Goal: Task Accomplishment & Management: Manage account settings

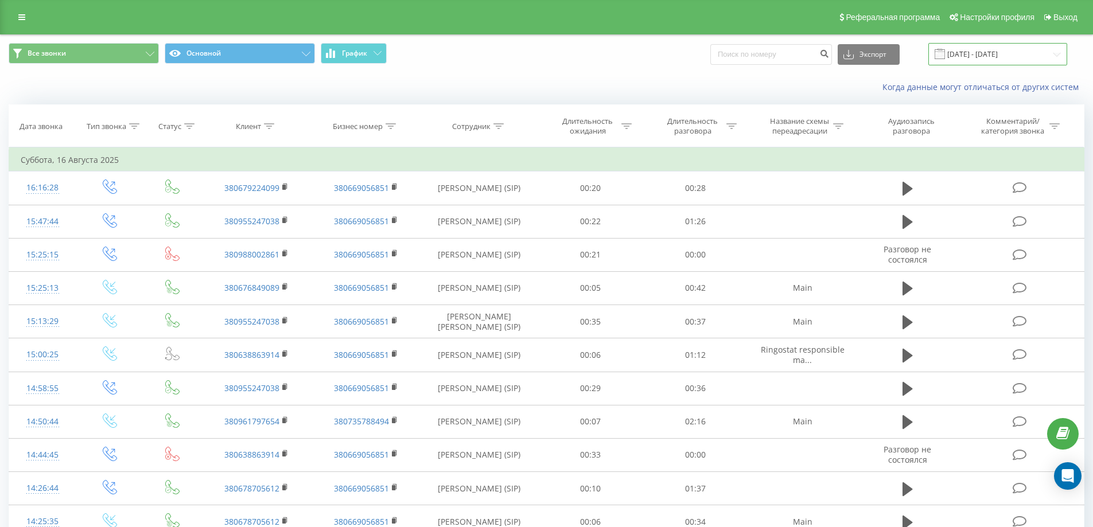
click at [987, 56] on input "16.08.2025 - 16.08.2025" at bounding box center [997, 54] width 139 height 22
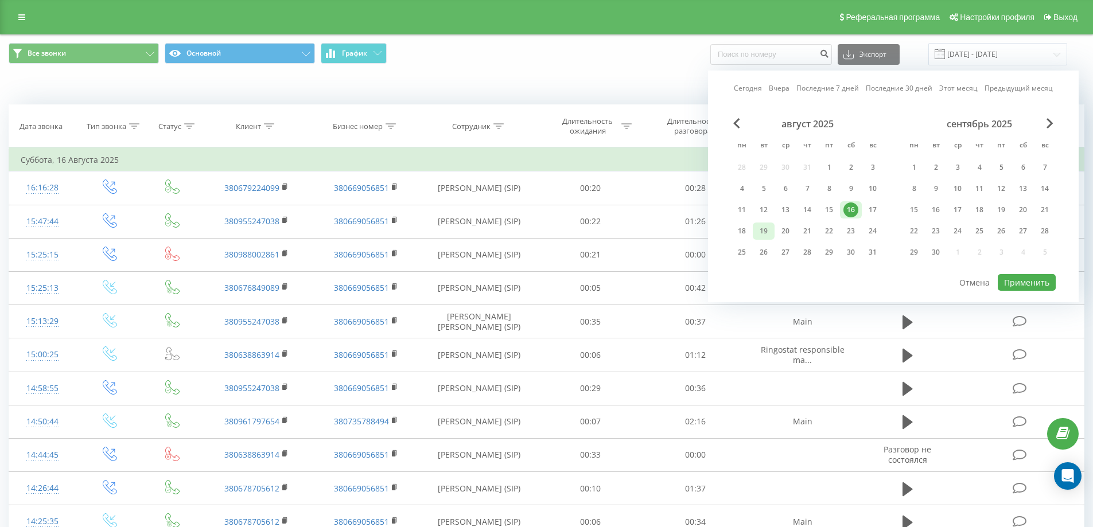
click at [756, 235] on div "19" at bounding box center [763, 231] width 15 height 15
click at [1046, 278] on button "Применить" at bounding box center [1027, 282] width 58 height 17
type input "19.08.2025 - 19.08.2025"
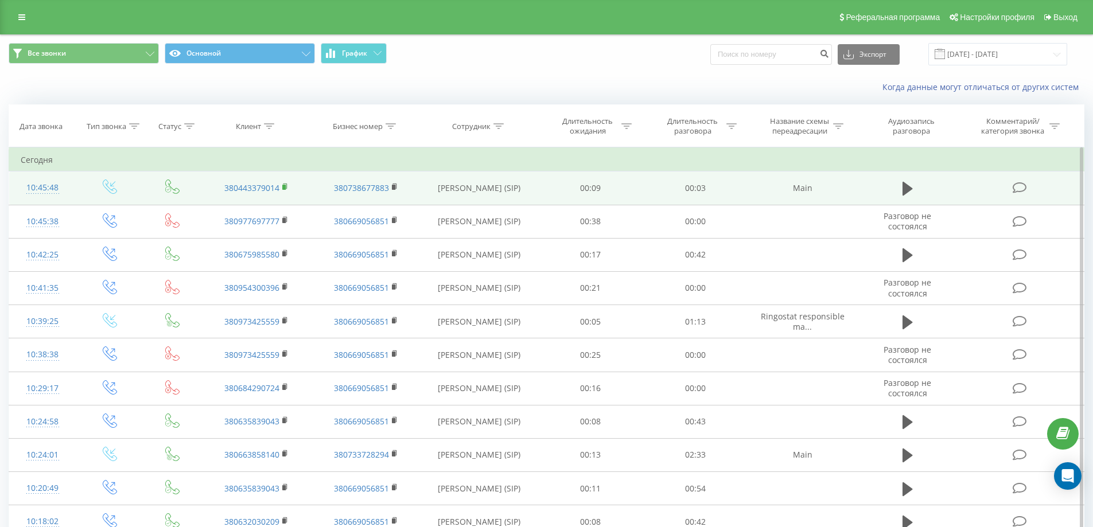
click at [286, 187] on rect at bounding box center [283, 187] width 3 height 5
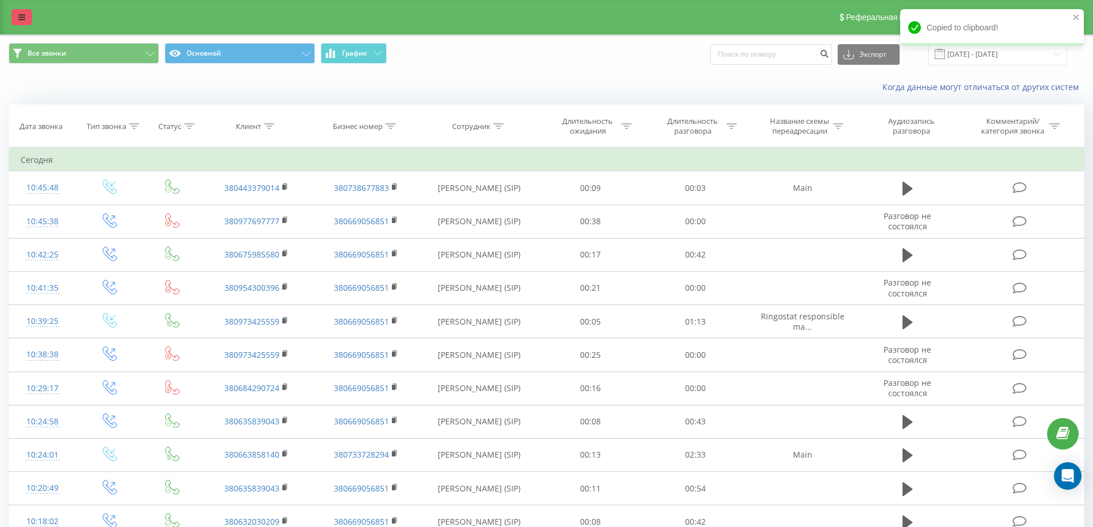
click at [23, 14] on icon at bounding box center [21, 17] width 7 height 8
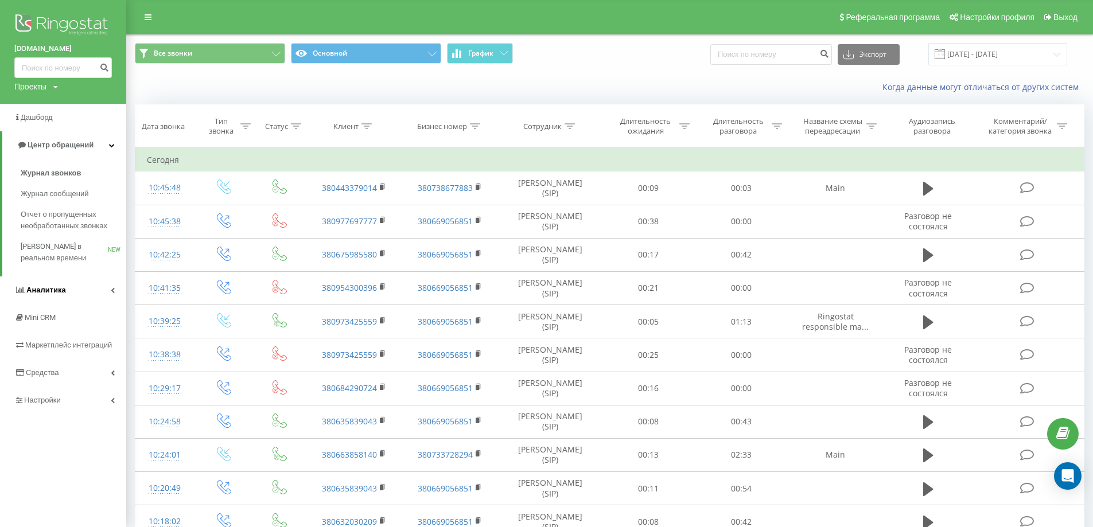
click at [114, 293] on icon at bounding box center [113, 290] width 4 height 6
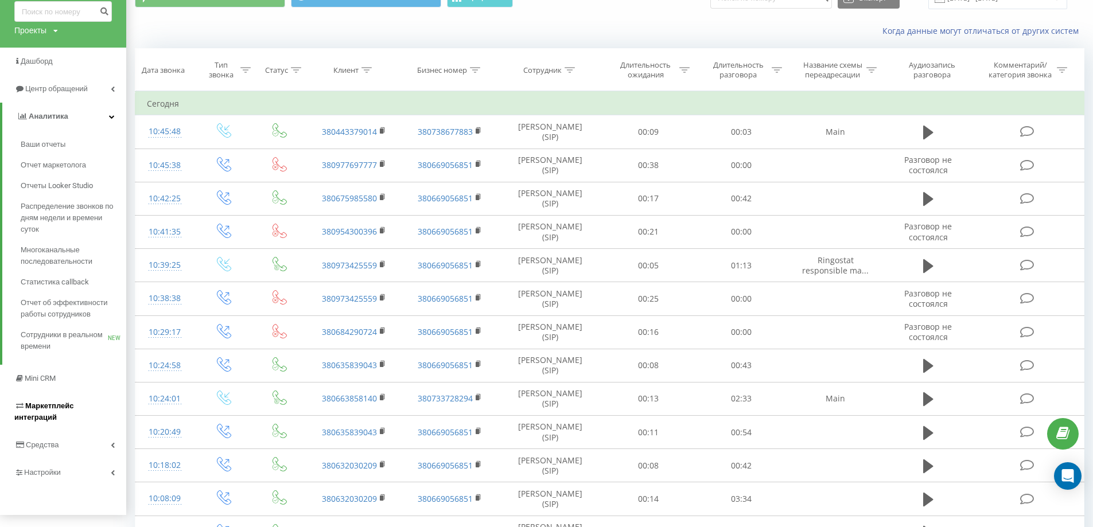
scroll to position [57, 0]
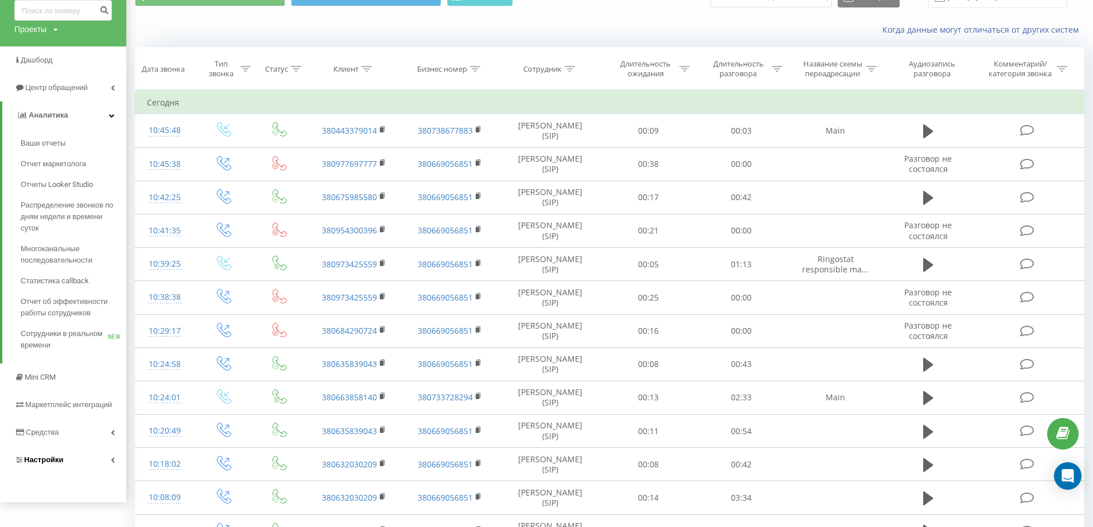
click at [112, 465] on link "Настройки" at bounding box center [63, 460] width 126 height 28
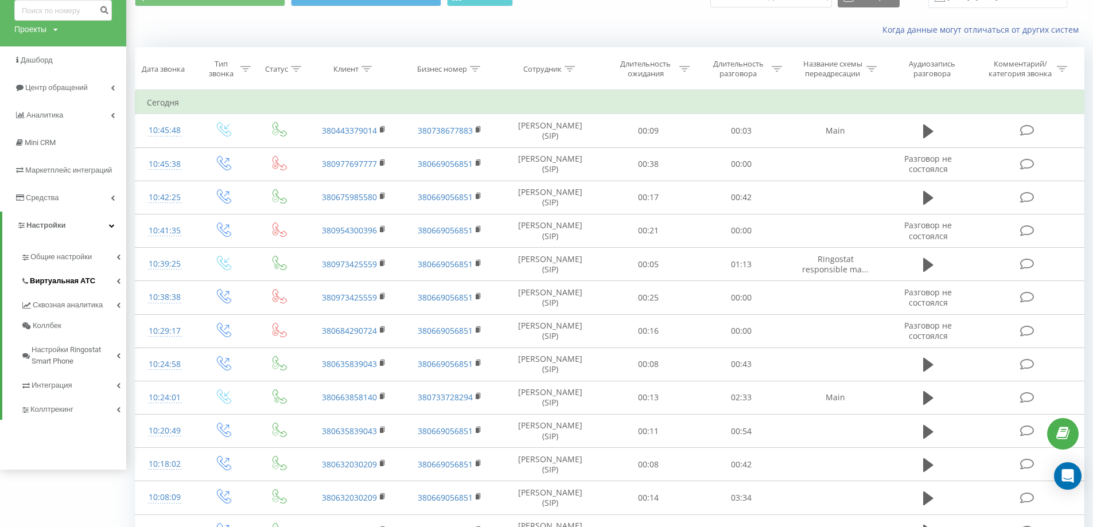
click at [118, 280] on icon at bounding box center [118, 281] width 4 height 6
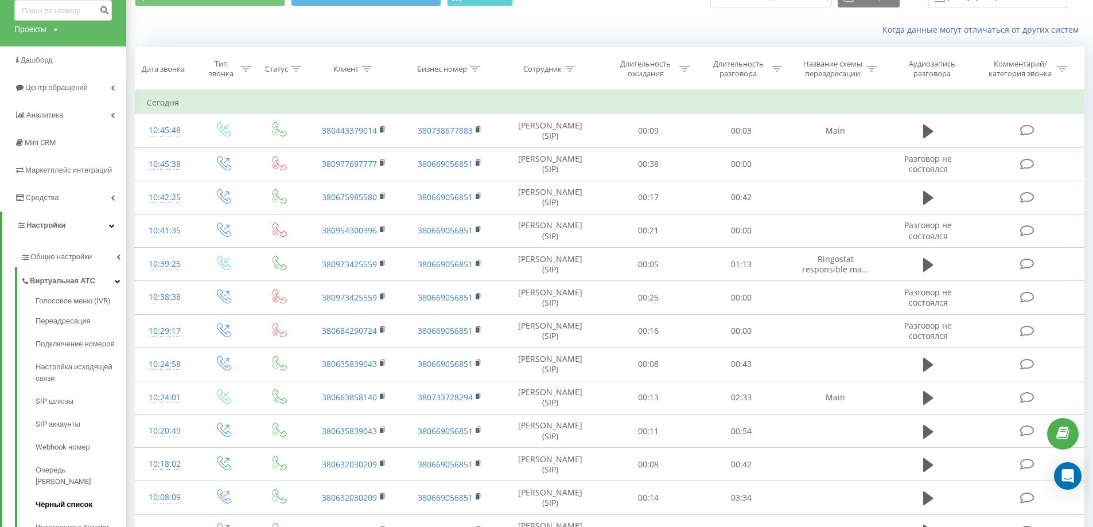
click at [87, 499] on span "Чёрный список" at bounding box center [64, 504] width 57 height 11
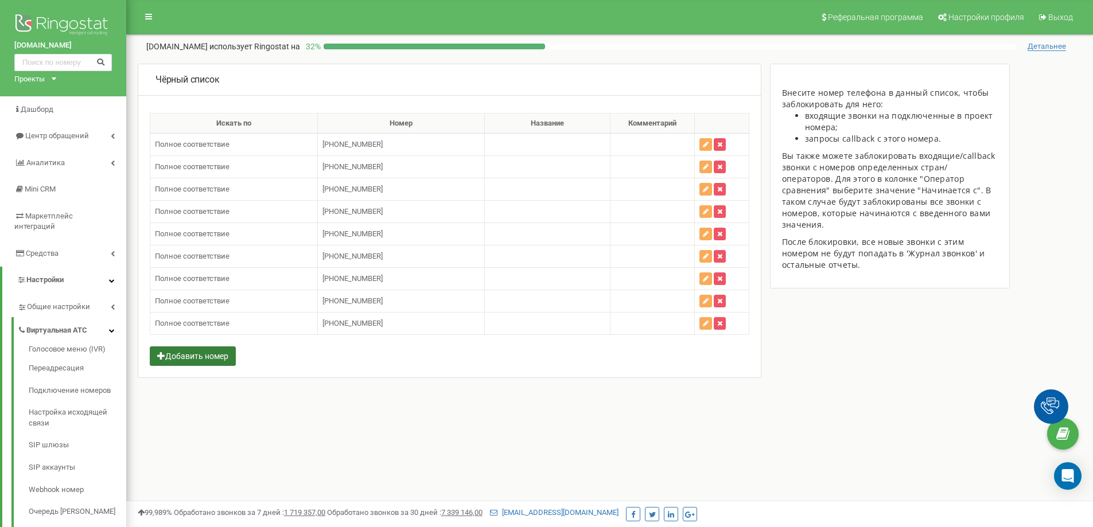
click at [219, 365] on button "Добавить номер" at bounding box center [193, 356] width 86 height 20
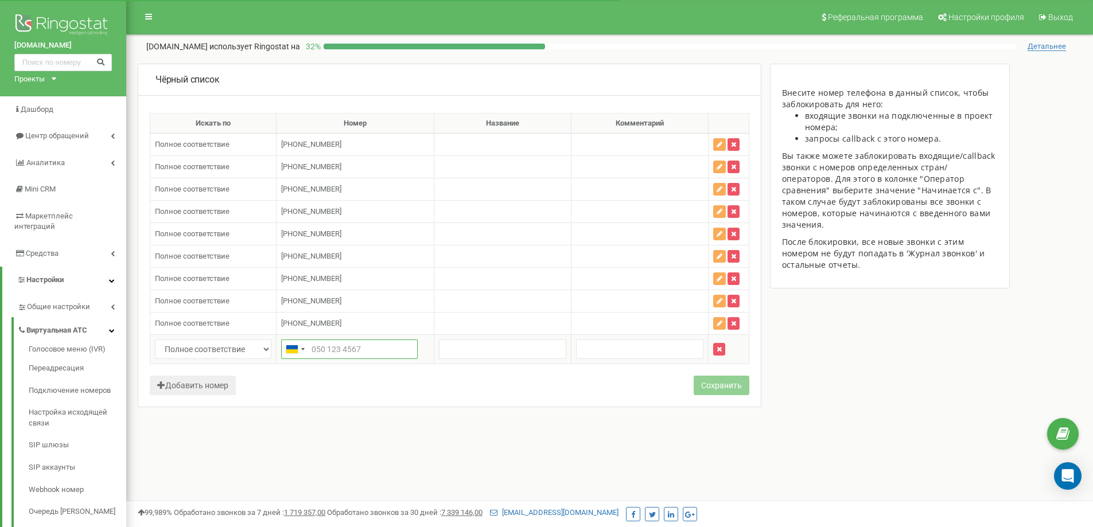
click at [387, 350] on input "text" at bounding box center [349, 350] width 137 height 20
paste input "380443379014"
click at [324, 349] on input "380443379014" at bounding box center [349, 350] width 137 height 20
type input "[PHONE_NUMBER]"
click at [717, 390] on button "Сохранить" at bounding box center [722, 386] width 56 height 20
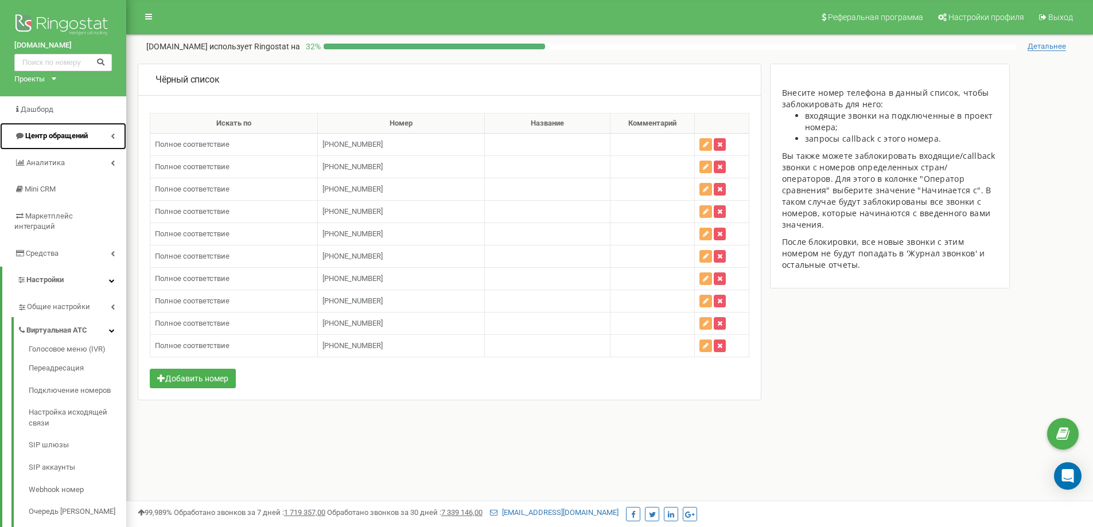
click at [103, 134] on link "Центр обращений" at bounding box center [63, 136] width 126 height 27
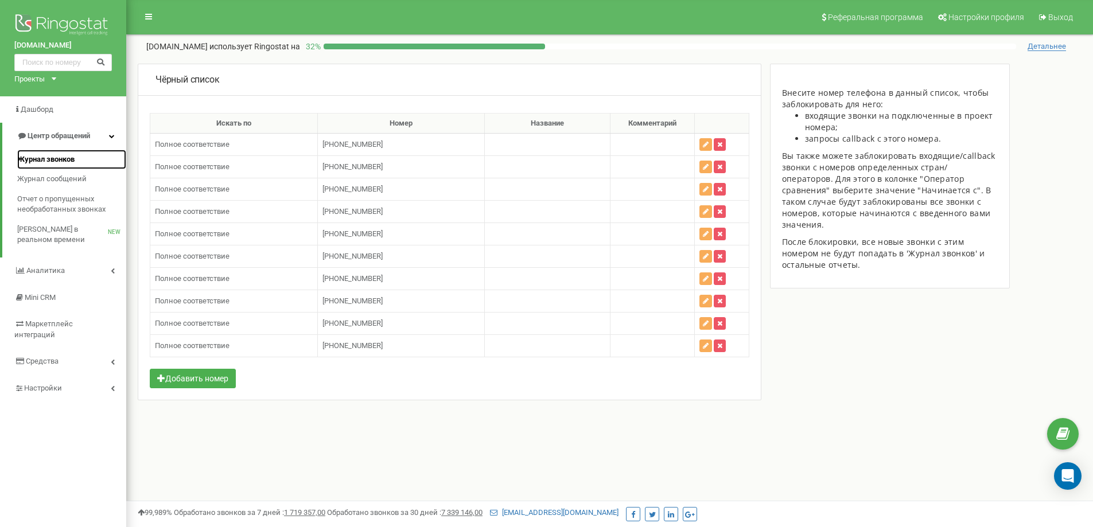
click at [82, 166] on link "Журнал звонков" at bounding box center [71, 160] width 109 height 20
